Goal: Task Accomplishment & Management: Complete application form

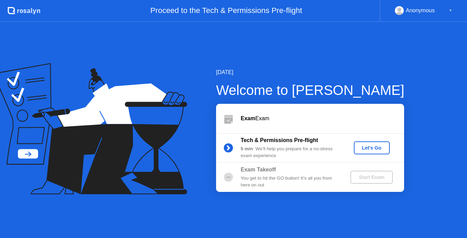
click at [292, 184] on div "You get to hit the GO button! It’s all you from here on out" at bounding box center [290, 182] width 98 height 14
click at [374, 149] on div "Let's Go" at bounding box center [372, 147] width 30 height 5
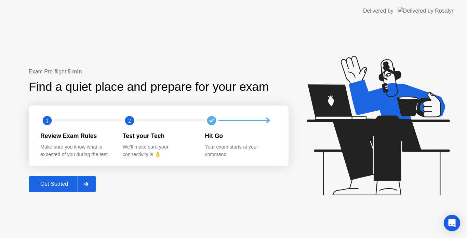
click at [48, 184] on div "Get Started" at bounding box center [54, 184] width 47 height 6
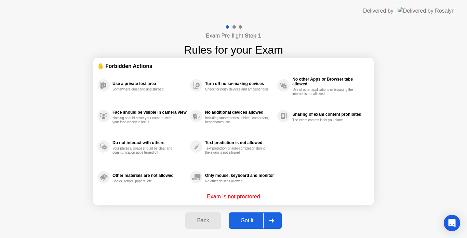
click at [246, 220] on div "Got it" at bounding box center [247, 221] width 32 height 6
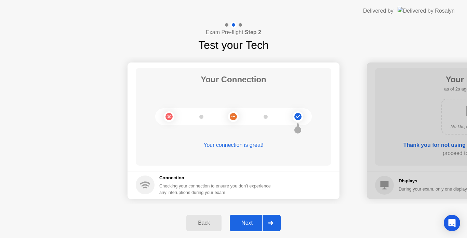
click at [246, 220] on div "Next" at bounding box center [247, 223] width 30 height 6
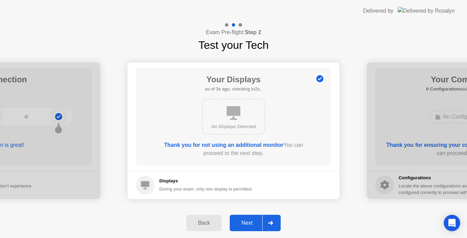
click at [246, 220] on div "Next" at bounding box center [247, 223] width 30 height 6
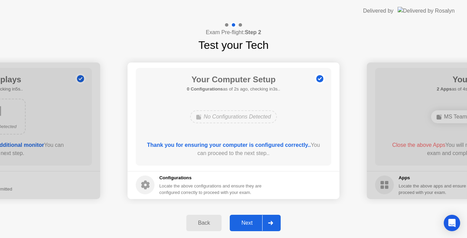
click at [246, 220] on div "Next" at bounding box center [247, 223] width 30 height 6
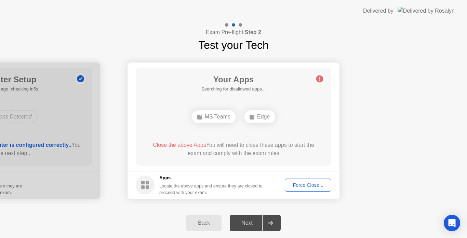
click at [303, 186] on div "Force Close..." at bounding box center [308, 185] width 42 height 5
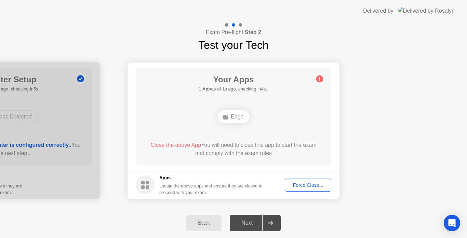
click at [307, 186] on div "Force Close..." at bounding box center [308, 185] width 42 height 5
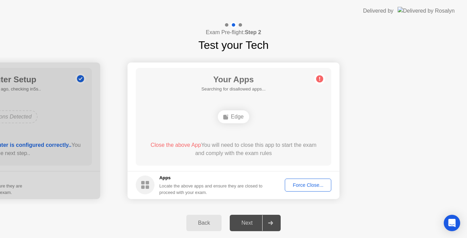
click at [237, 119] on div "Edge" at bounding box center [233, 116] width 31 height 13
click at [305, 191] on button "Force Close..." at bounding box center [308, 185] width 46 height 13
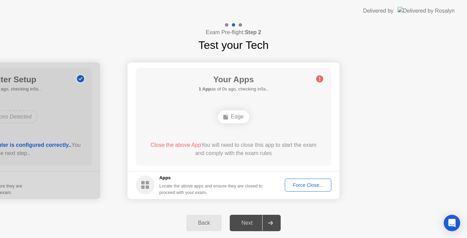
click at [188, 146] on span "Close the above App" at bounding box center [175, 145] width 51 height 6
click at [246, 122] on div "Edge" at bounding box center [233, 117] width 157 height 18
click at [186, 186] on div "Locate the above apps and ensure they are closed to proceed with your exam." at bounding box center [211, 189] width 104 height 13
click at [152, 180] on circle at bounding box center [145, 185] width 19 height 19
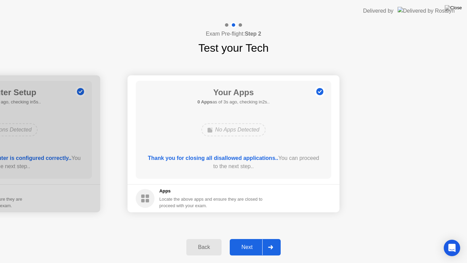
click at [248, 238] on div "Next" at bounding box center [247, 247] width 30 height 6
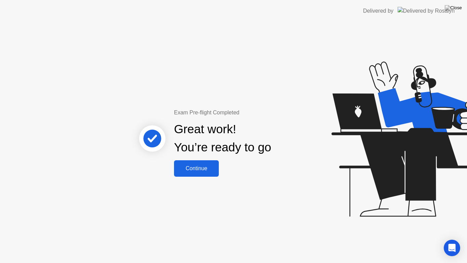
click at [212, 174] on button "Continue" at bounding box center [196, 168] width 45 height 16
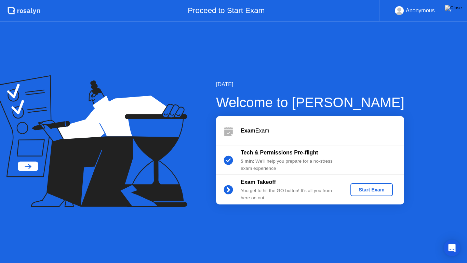
click at [380, 192] on div "Start Exam" at bounding box center [371, 189] width 37 height 5
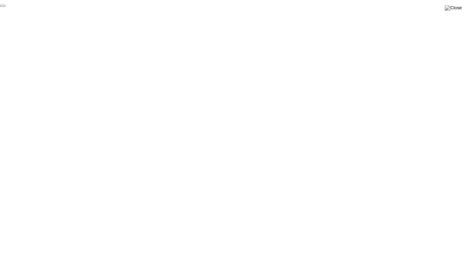
click div "End Proctoring Session"
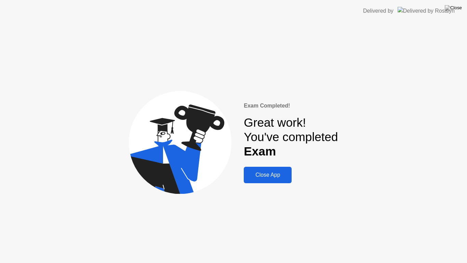
click at [283, 179] on button "Close App" at bounding box center [268, 174] width 48 height 16
